Goal: Find specific page/section: Find specific page/section

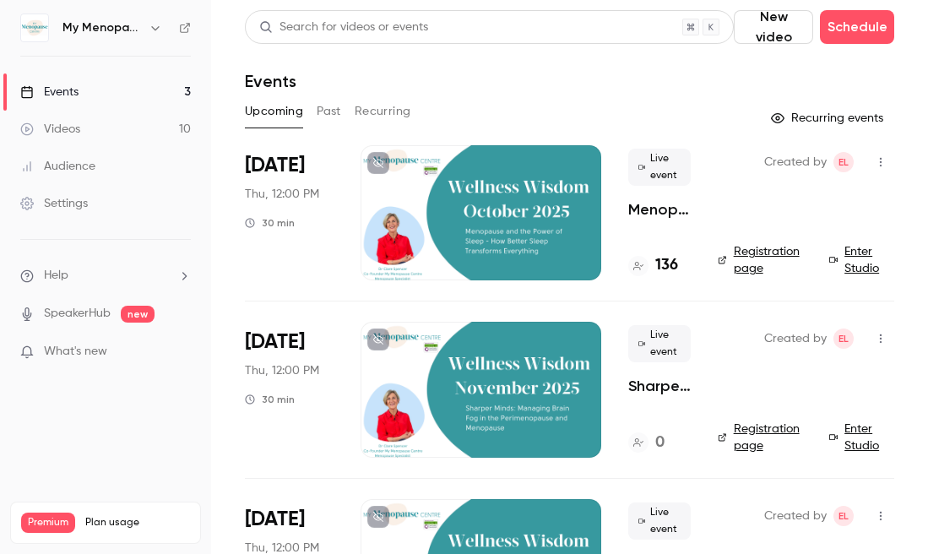
click at [71, 89] on div "Events" at bounding box center [49, 92] width 58 height 17
click at [150, 24] on icon "button" at bounding box center [156, 28] width 14 height 14
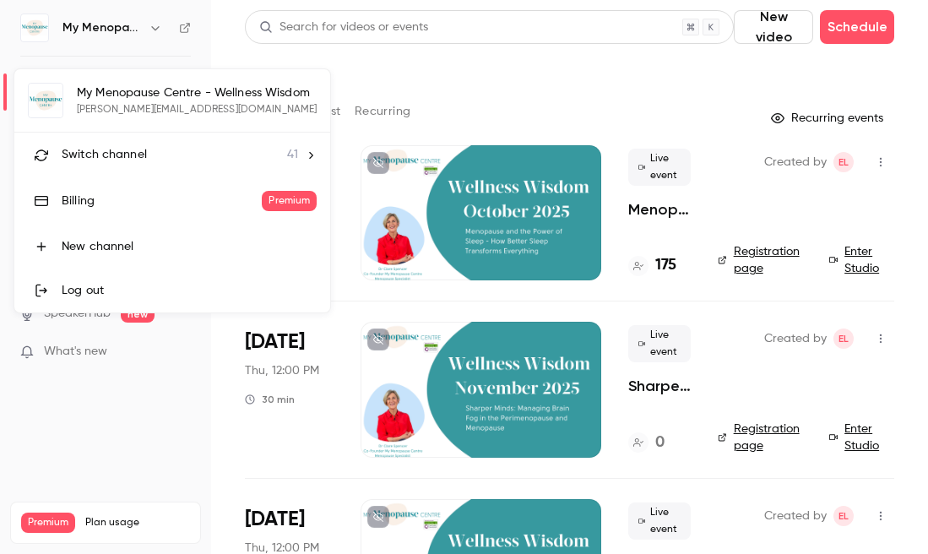
click at [116, 153] on span "Switch channel" at bounding box center [104, 155] width 85 height 18
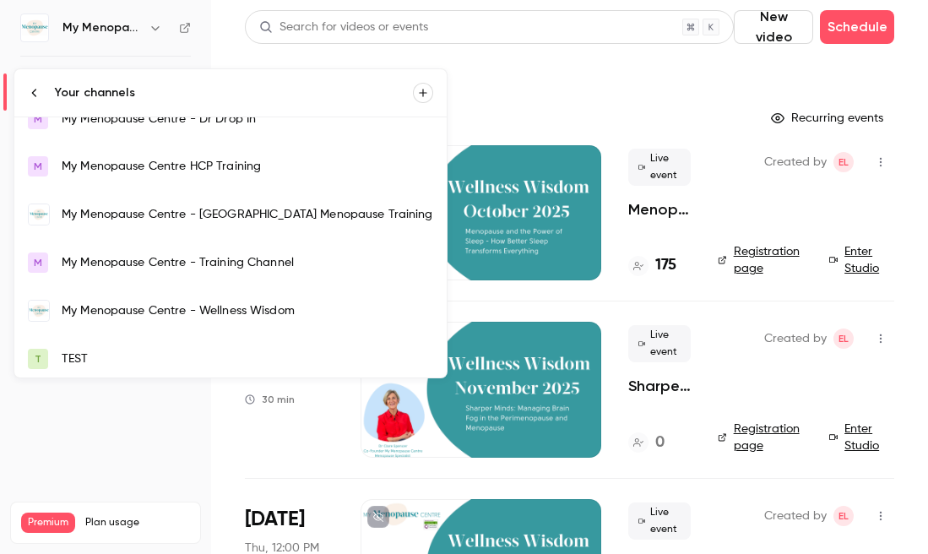
scroll to position [1277, 0]
click at [132, 311] on div "My Menopause Centre - Wellness Wisdom" at bounding box center [248, 311] width 372 height 17
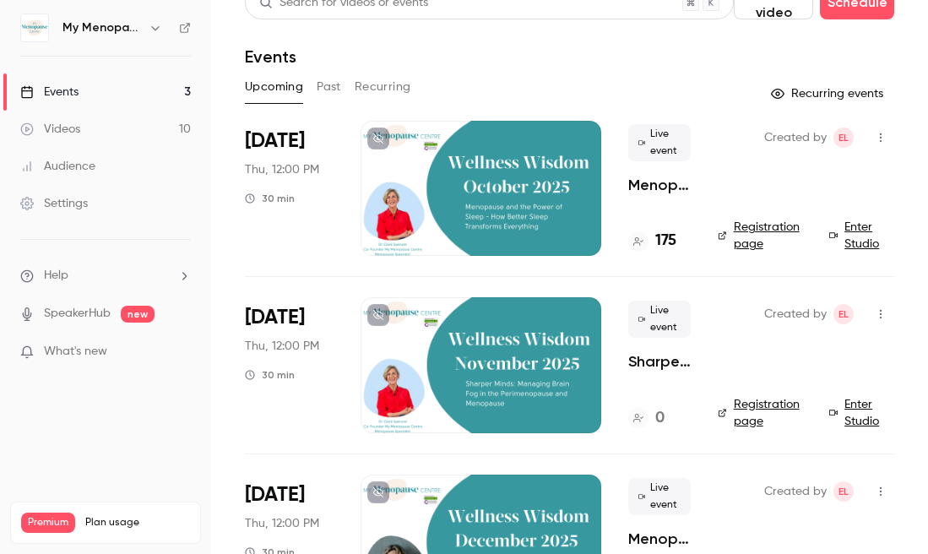
scroll to position [27, 0]
